Goal: Task Accomplishment & Management: Manage account settings

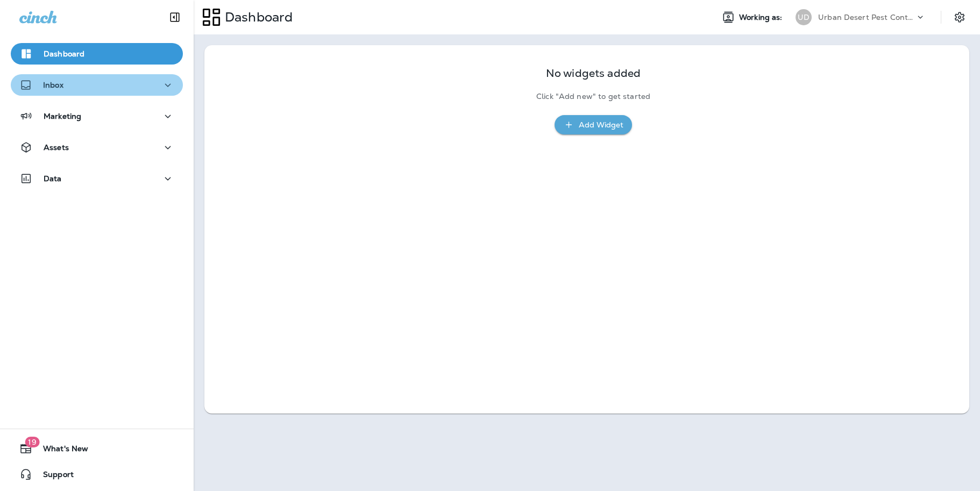
click at [155, 83] on div "Inbox" at bounding box center [96, 85] width 155 height 13
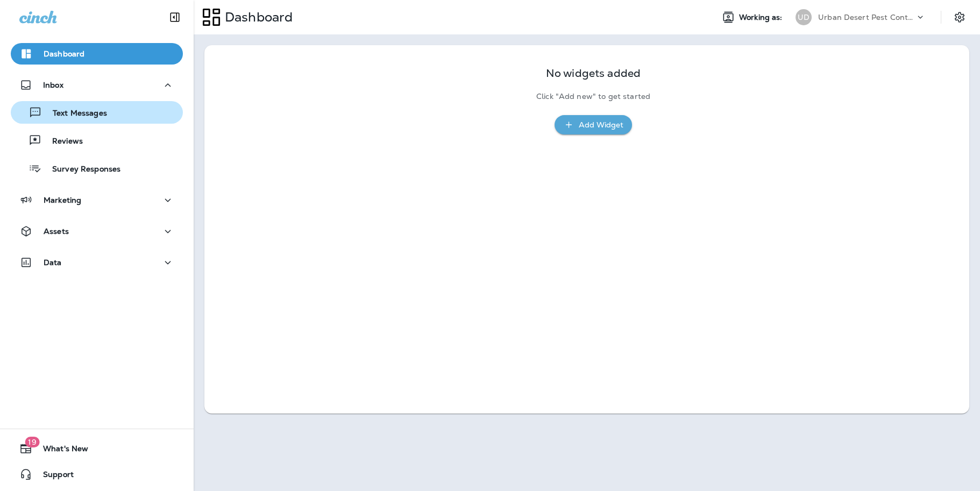
click at [88, 112] on p "Text Messages" at bounding box center [74, 114] width 65 height 10
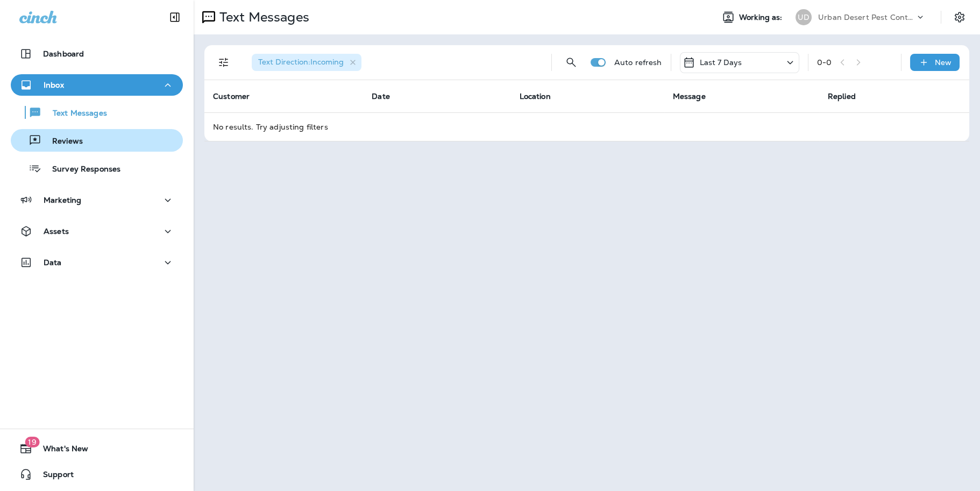
click at [63, 139] on p "Reviews" at bounding box center [61, 142] width 41 height 10
